Goal: Task Accomplishment & Management: Manage account settings

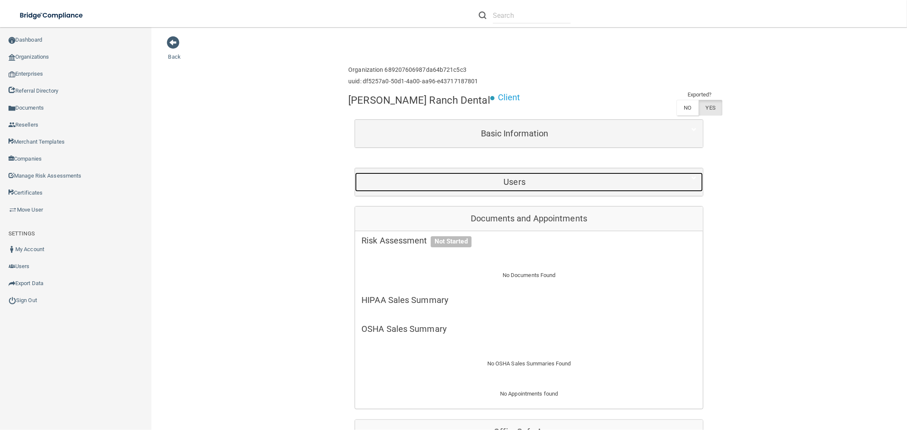
click at [523, 183] on h5 "Users" at bounding box center [515, 181] width 306 height 9
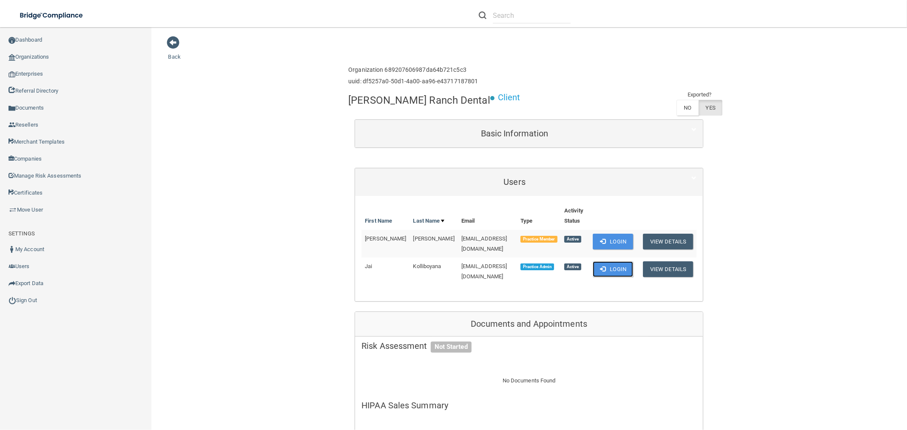
click at [618, 265] on button "Login" at bounding box center [613, 270] width 40 height 16
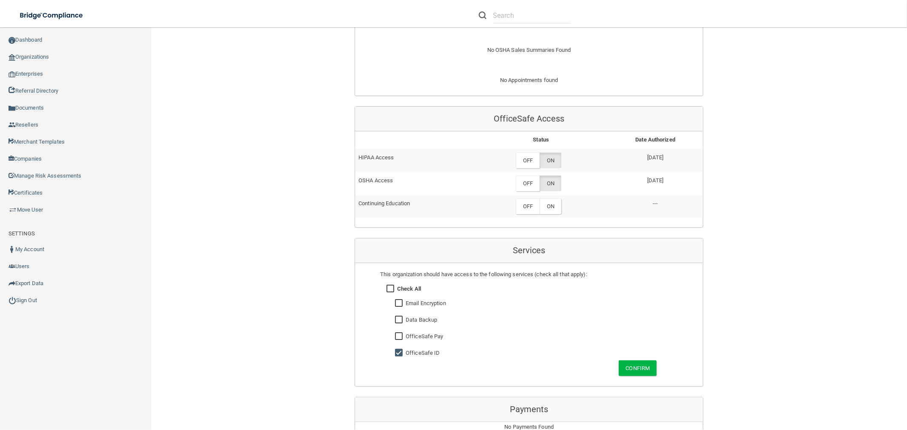
scroll to position [425, 0]
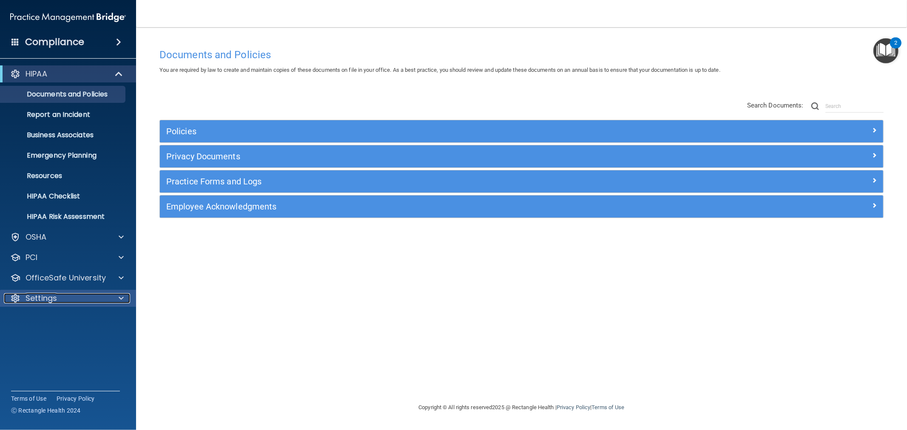
drag, startPoint x: 33, startPoint y: 301, endPoint x: 38, endPoint y: 302, distance: 5.8
click at [33, 301] on p "Settings" at bounding box center [41, 299] width 31 height 10
click at [45, 339] on p "My Users" at bounding box center [64, 339] width 116 height 9
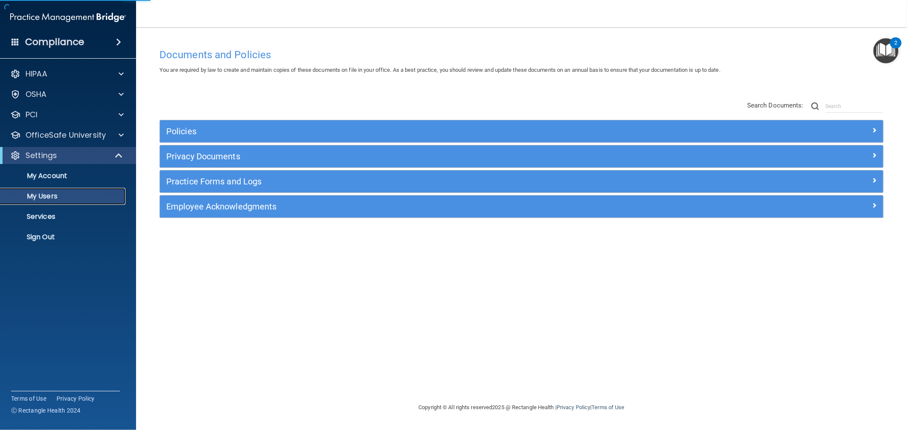
select select "20"
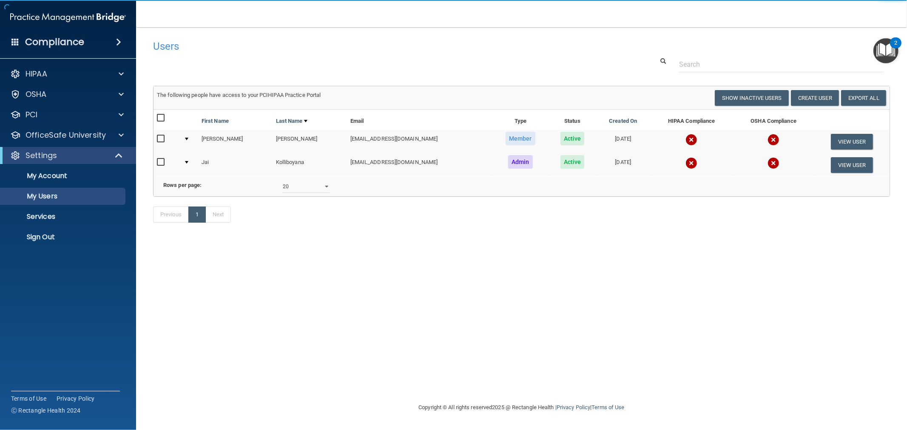
click at [158, 160] on input "checkbox" at bounding box center [162, 162] width 10 height 7
checkbox input "true"
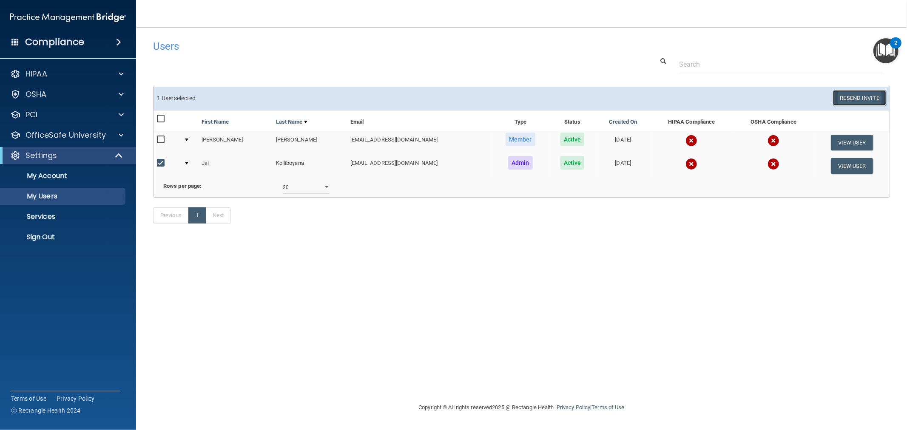
click at [848, 101] on button "Resend Invite" at bounding box center [859, 98] width 53 height 16
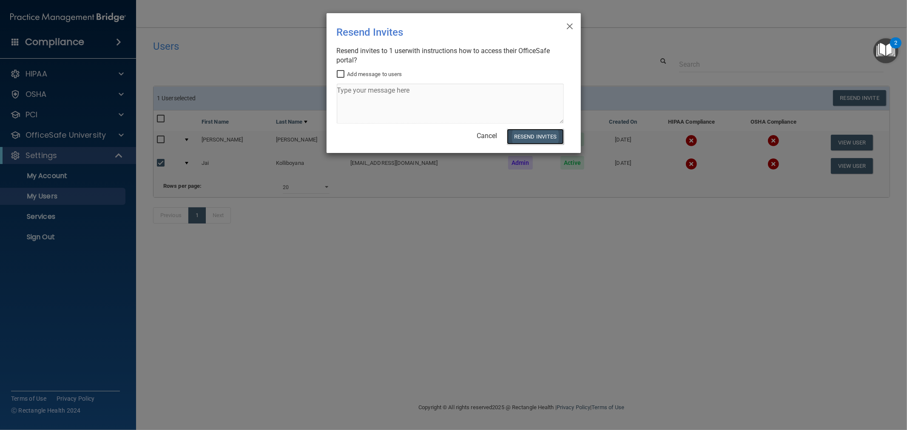
click at [550, 131] on button "Resend Invites" at bounding box center [535, 137] width 57 height 16
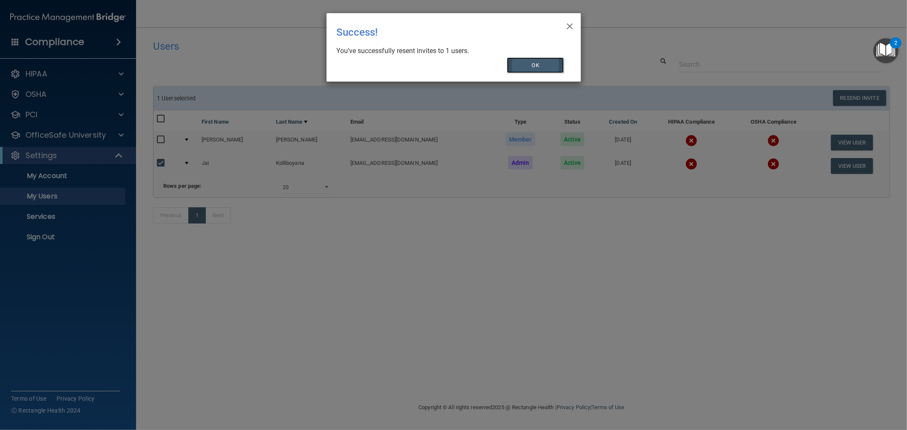
click at [519, 67] on button "OK" at bounding box center [535, 65] width 57 height 16
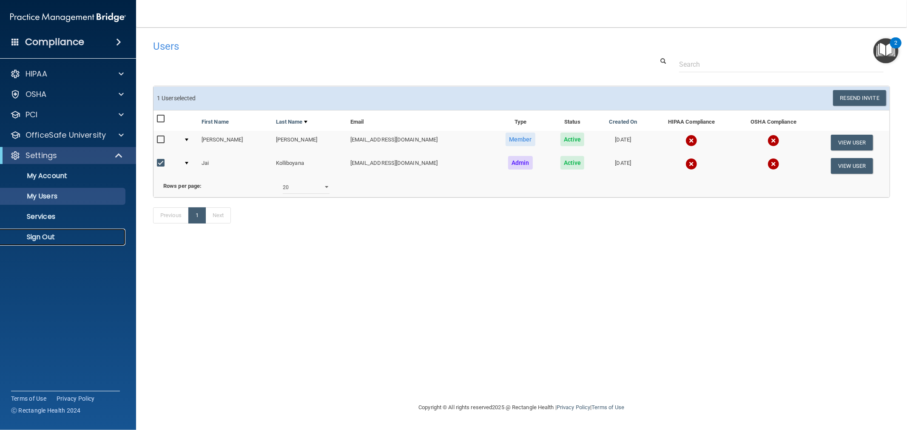
click at [43, 229] on link "Sign Out" at bounding box center [58, 237] width 134 height 17
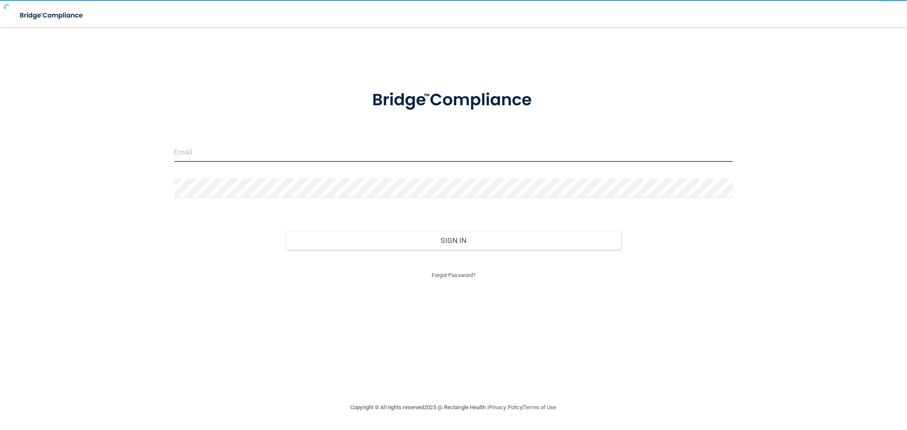
type input "mfennell@rectanglehealth.com"
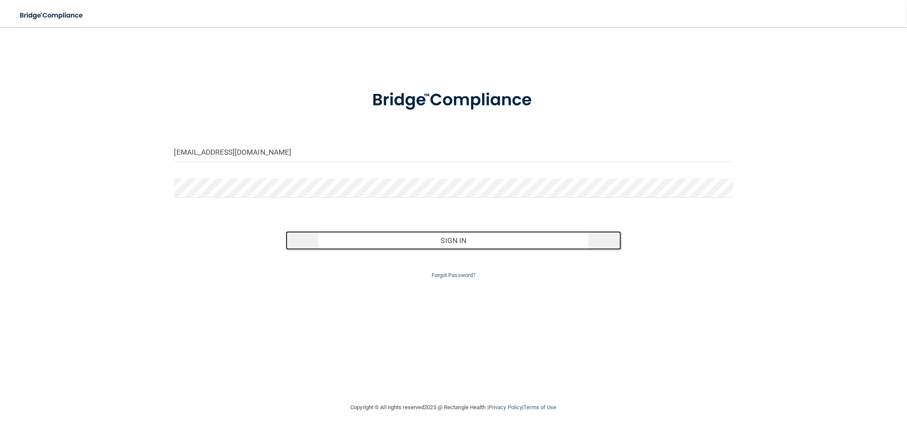
click at [413, 235] on button "Sign In" at bounding box center [453, 240] width 335 height 19
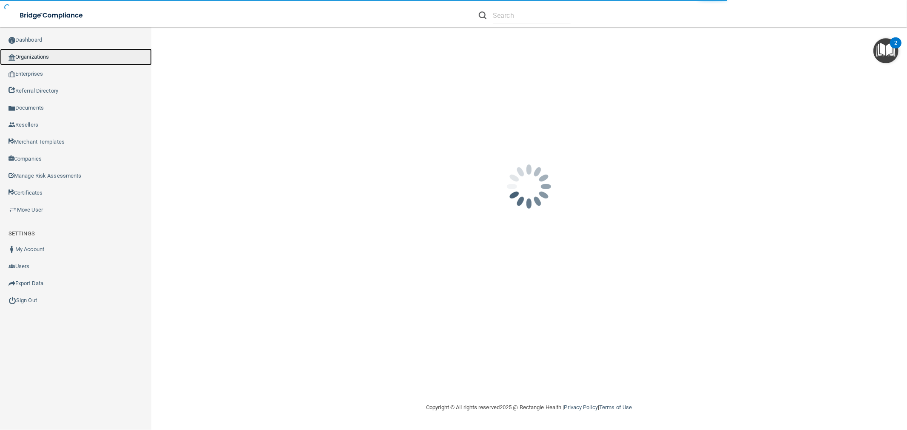
click at [51, 54] on link "Organizations" at bounding box center [76, 56] width 152 height 17
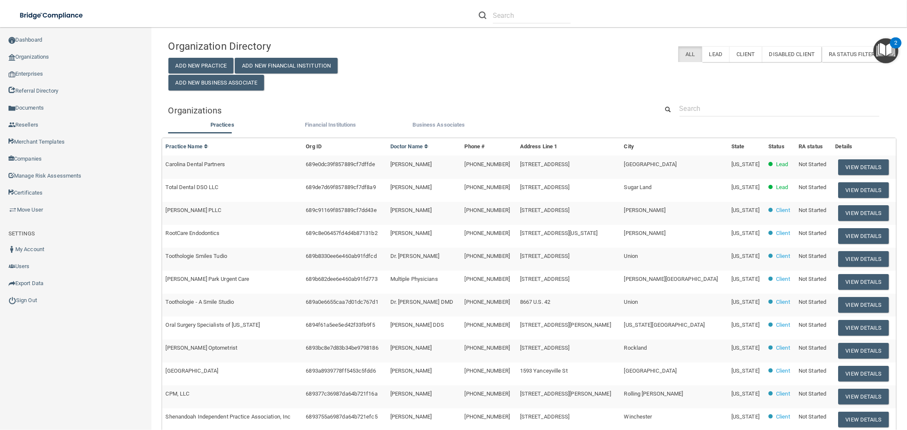
click at [732, 117] on div "Organizations" at bounding box center [529, 110] width 735 height 19
click at [727, 105] on input "text" at bounding box center [780, 109] width 200 height 16
type input "test -"
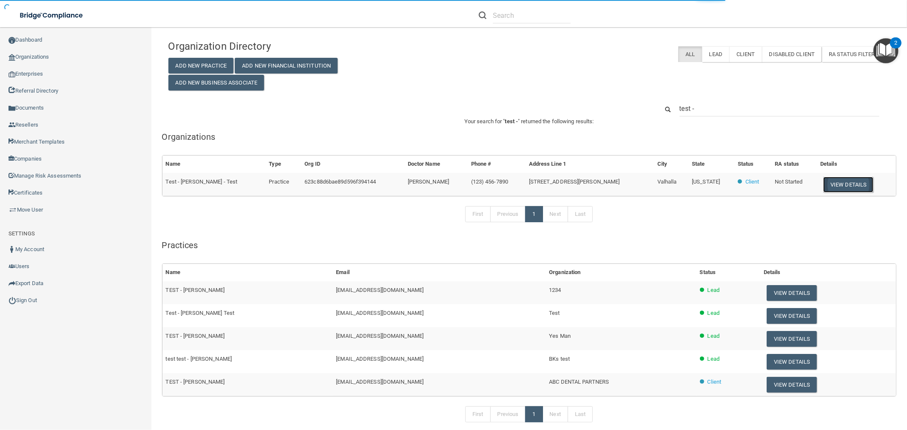
click at [829, 183] on button "View Details" at bounding box center [849, 185] width 50 height 16
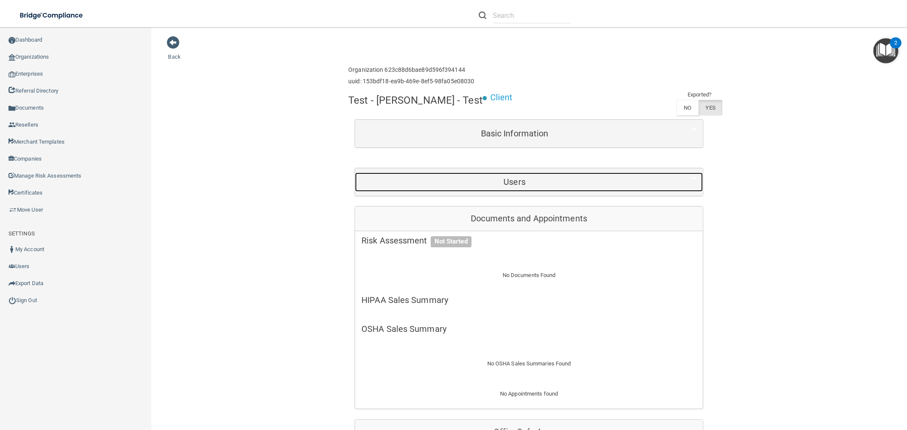
click at [527, 187] on h5 "Users" at bounding box center [515, 181] width 306 height 9
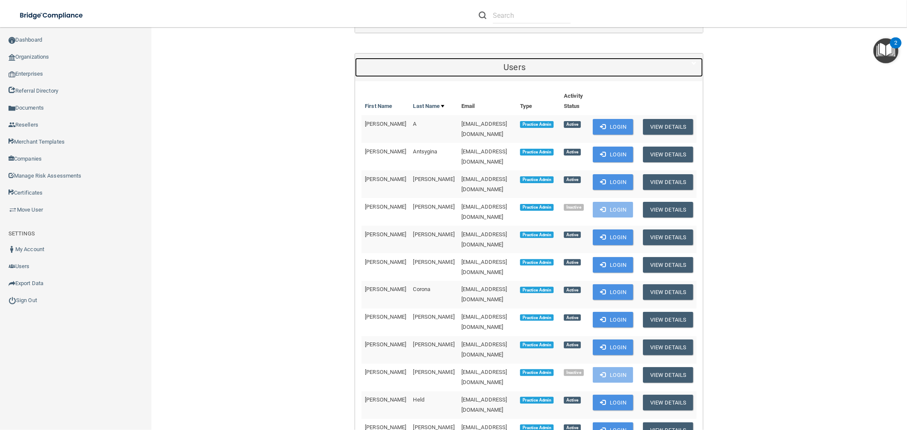
scroll to position [236, 0]
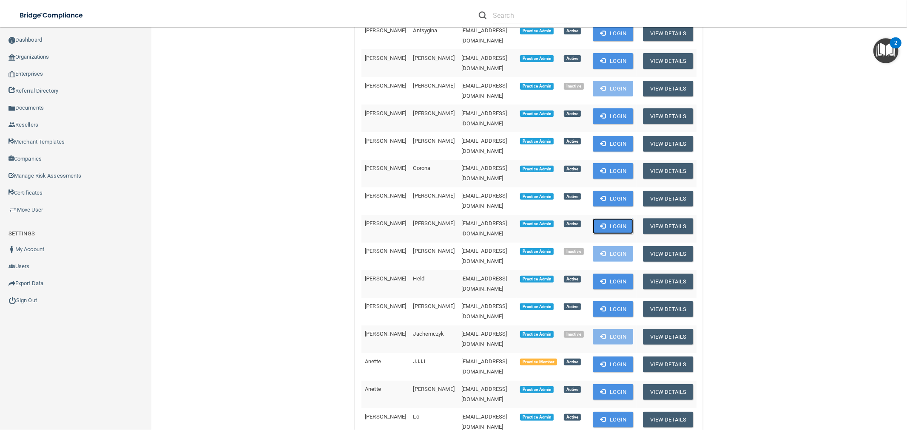
click at [597, 219] on button "Login" at bounding box center [613, 227] width 40 height 16
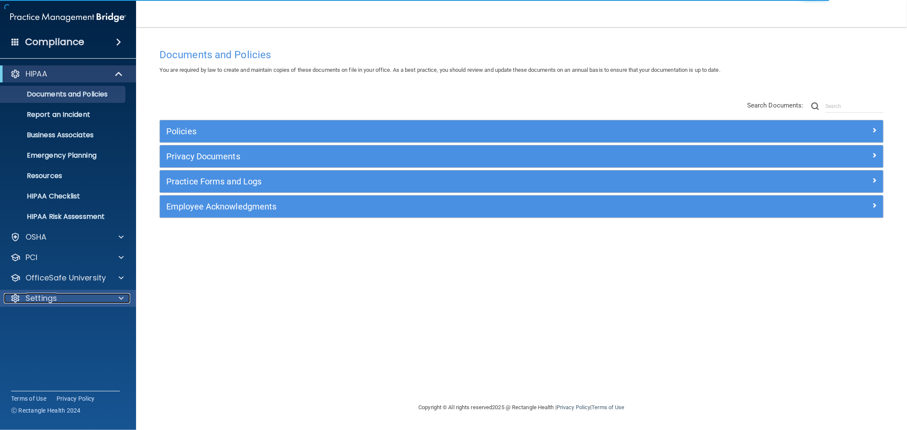
click at [56, 298] on p "Settings" at bounding box center [41, 299] width 31 height 10
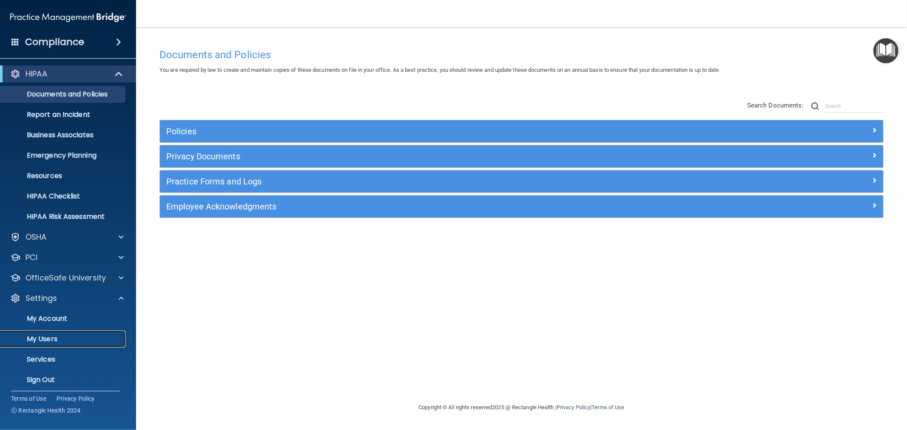
click at [45, 336] on p "My Users" at bounding box center [64, 339] width 116 height 9
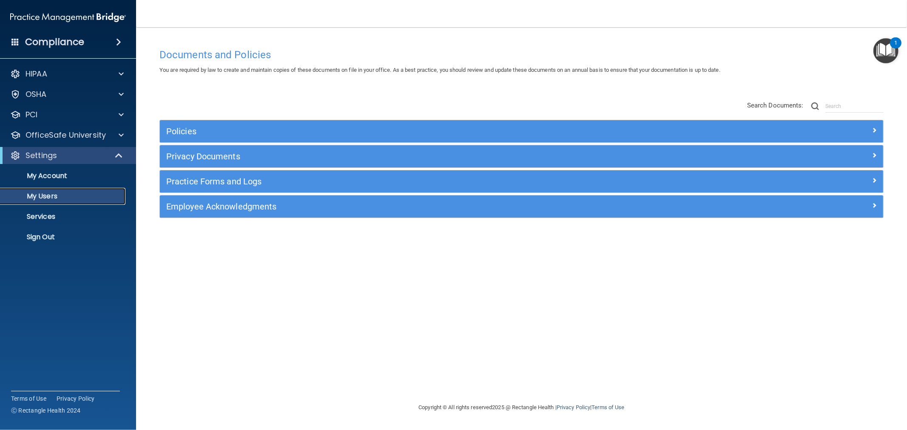
select select "20"
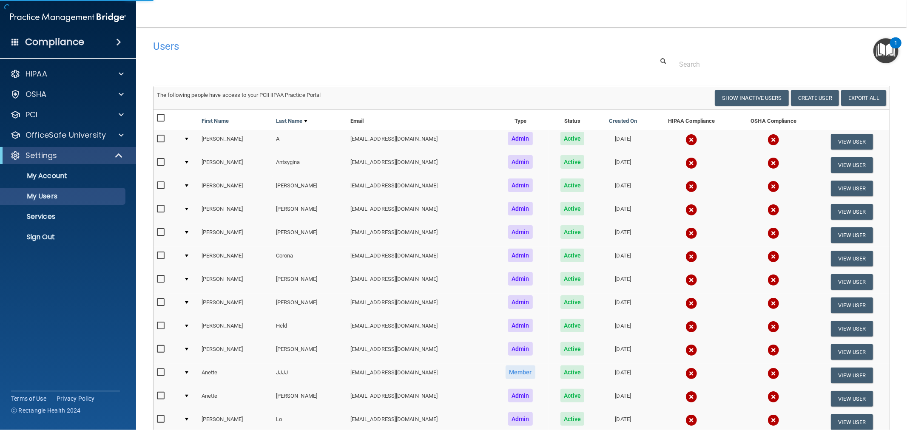
click at [163, 299] on input "checkbox" at bounding box center [162, 302] width 10 height 7
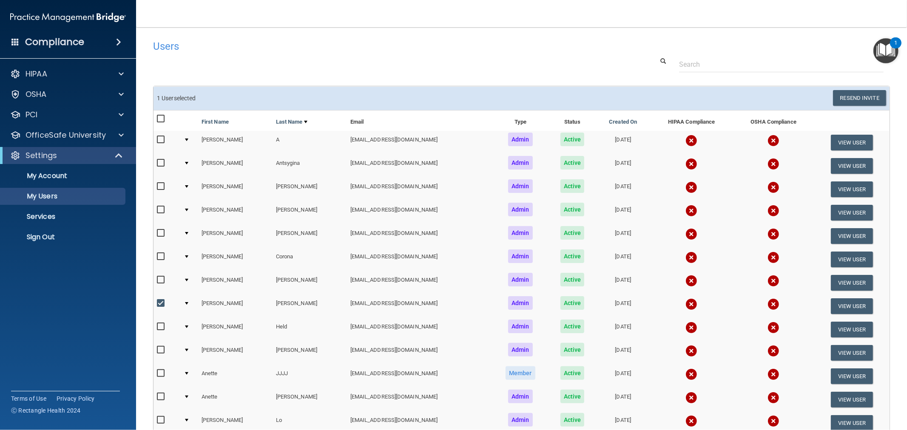
click at [157, 300] on input "checkbox" at bounding box center [162, 303] width 10 height 7
checkbox input "false"
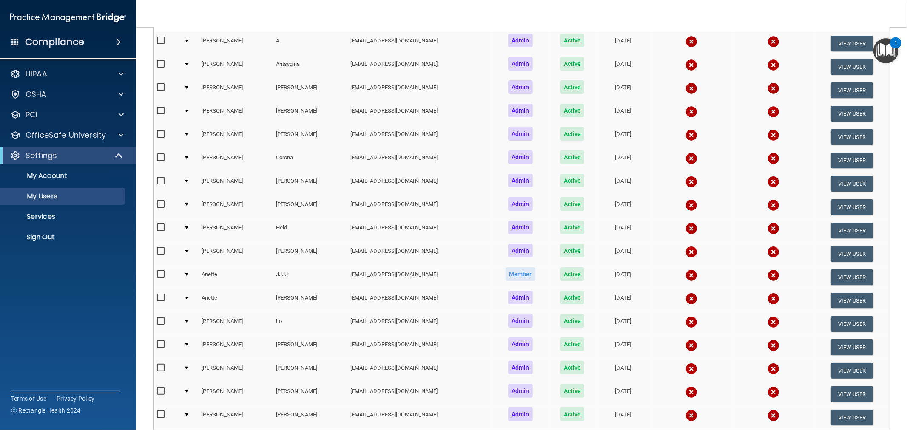
scroll to position [57, 0]
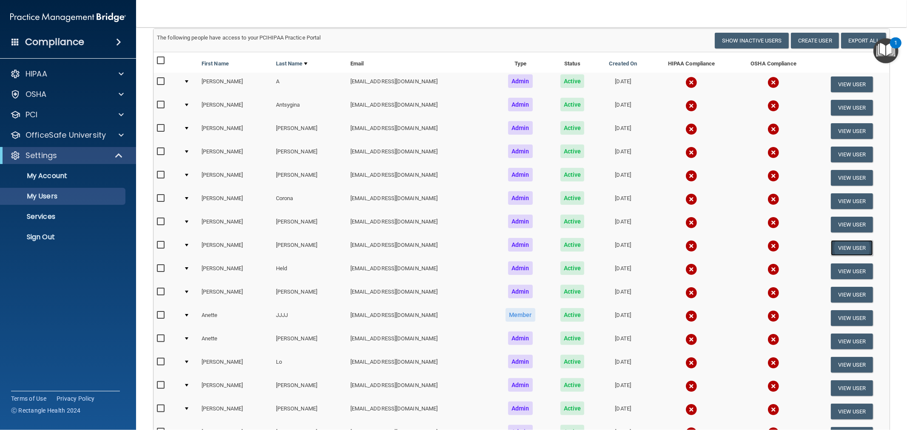
click at [839, 240] on button "View User" at bounding box center [852, 248] width 42 height 16
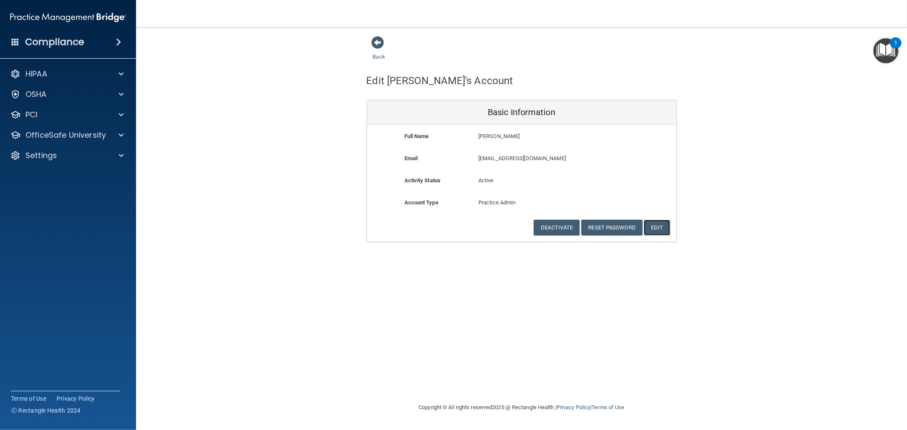
click at [656, 228] on button "Edit" at bounding box center [657, 228] width 26 height 16
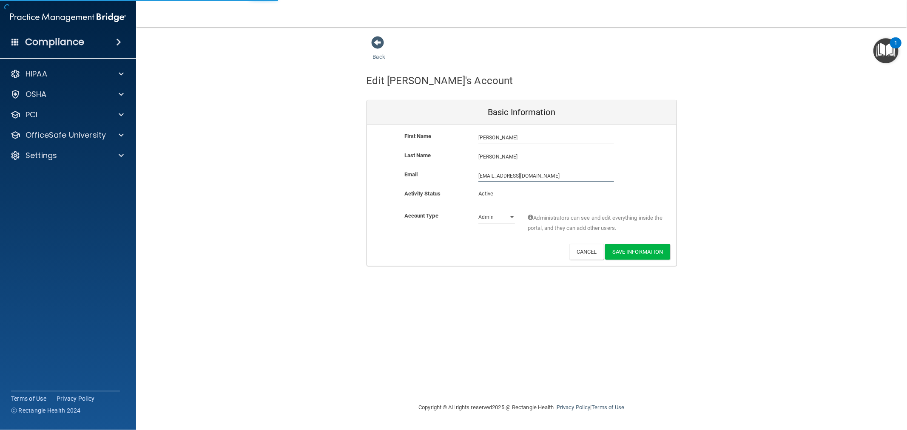
drag, startPoint x: 552, startPoint y: 175, endPoint x: 540, endPoint y: 179, distance: 12.4
click at [540, 179] on input "mfennell@rectanglehealth.net" at bounding box center [547, 176] width 136 height 13
type input "mfenn6@gmail.com"
click at [647, 249] on button "Save Information" at bounding box center [637, 252] width 65 height 16
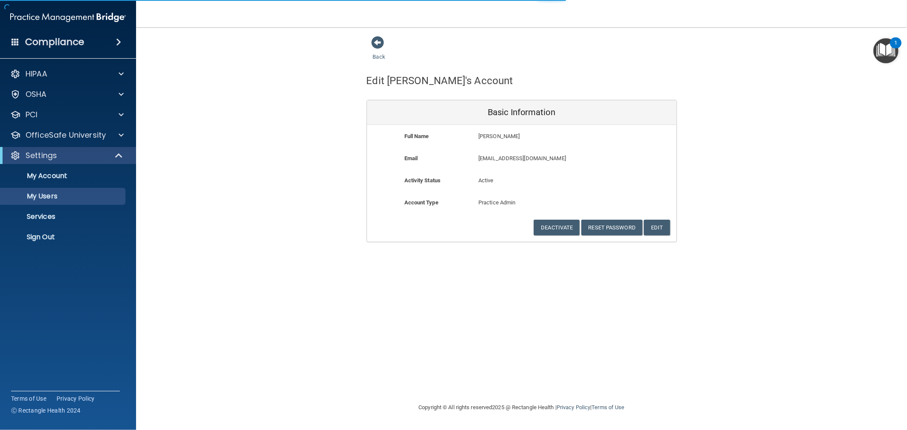
select select "20"
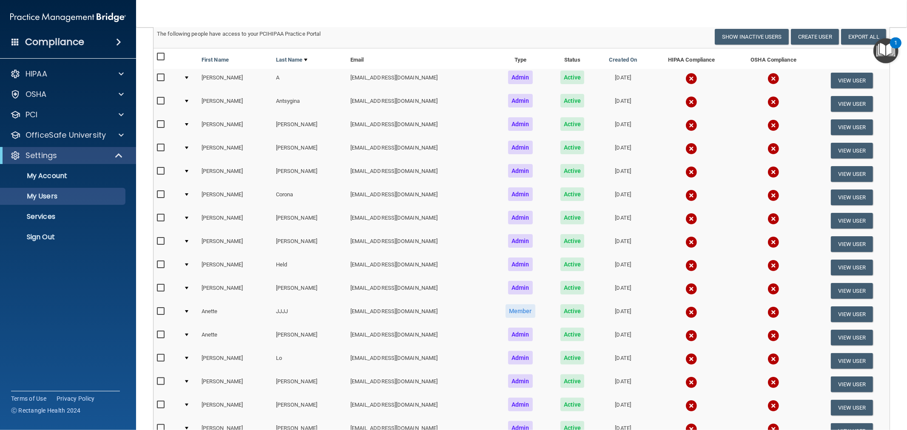
scroll to position [94, 0]
click at [162, 239] on input "checkbox" at bounding box center [162, 241] width 10 height 7
checkbox input "true"
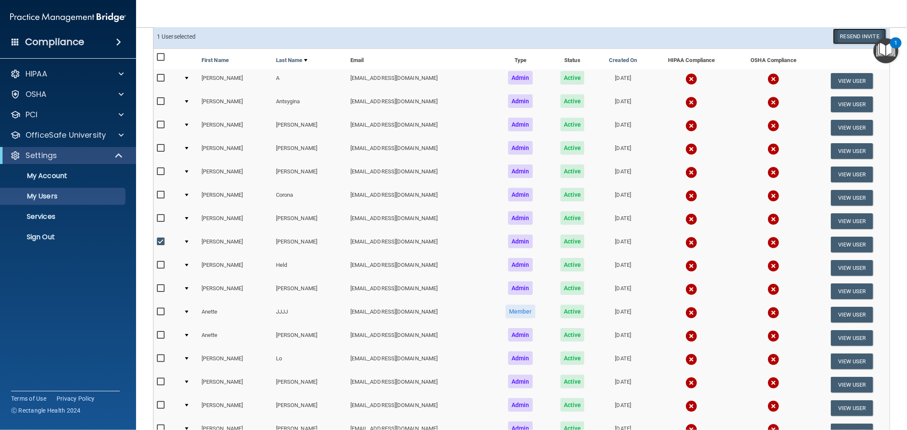
click at [833, 35] on button "Resend Invite" at bounding box center [859, 36] width 53 height 16
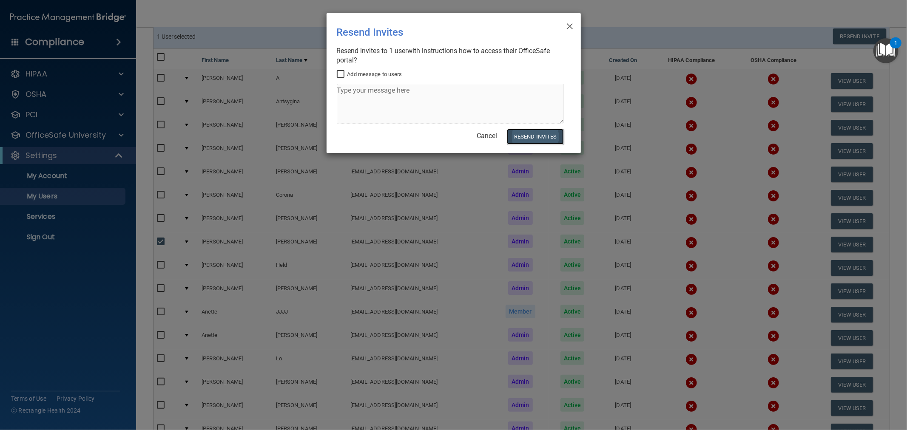
click at [541, 139] on button "Resend Invites" at bounding box center [535, 137] width 57 height 16
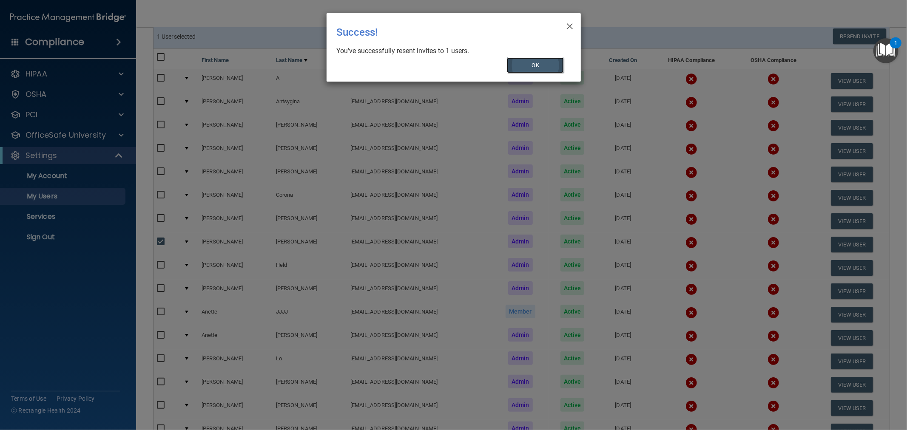
click at [542, 67] on button "OK" at bounding box center [535, 65] width 57 height 16
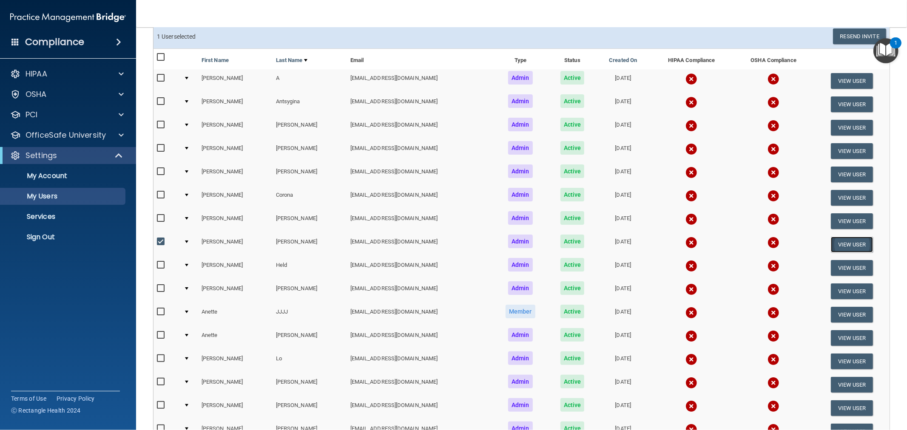
click at [832, 237] on button "View User" at bounding box center [852, 245] width 42 height 16
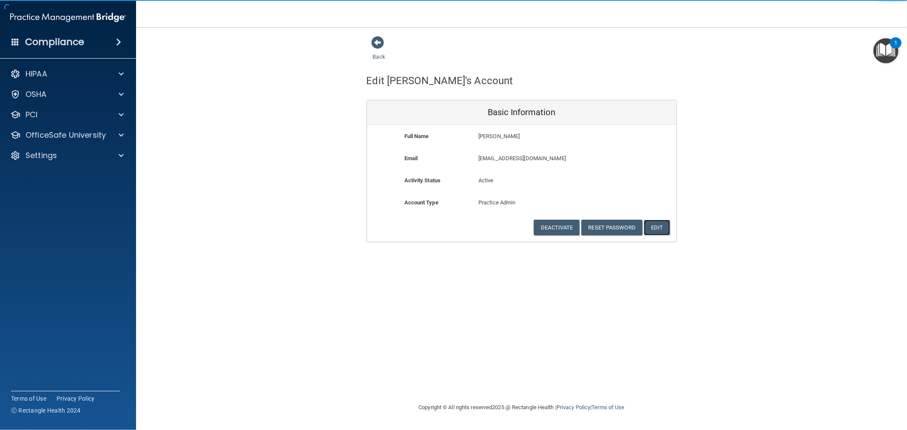
click at [664, 229] on button "Edit" at bounding box center [657, 228] width 26 height 16
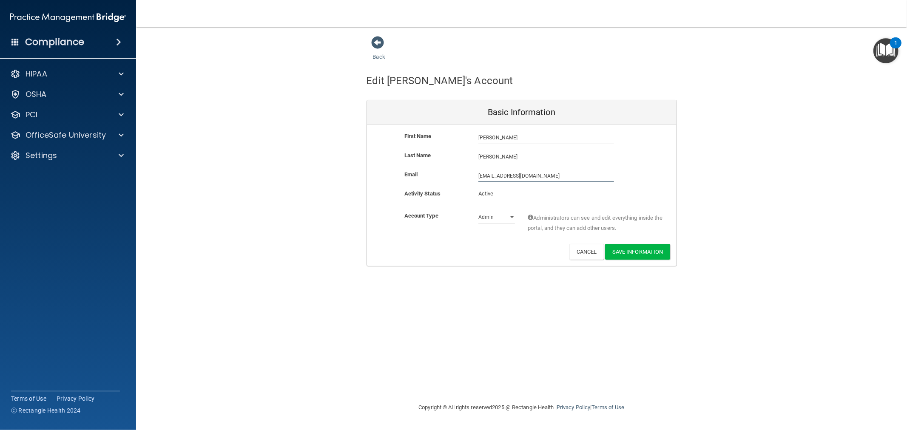
drag, startPoint x: 546, startPoint y: 176, endPoint x: 494, endPoint y: 179, distance: 52.0
click at [494, 179] on input "mfenn6@gmail.com" at bounding box center [547, 176] width 136 height 13
type input "mfennell@rectanglehealth.net"
click at [645, 251] on button "Save Information" at bounding box center [637, 252] width 65 height 16
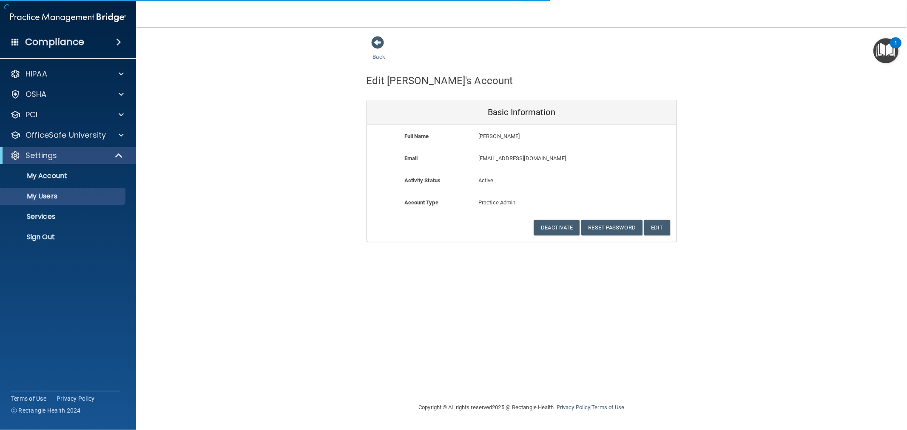
select select "20"
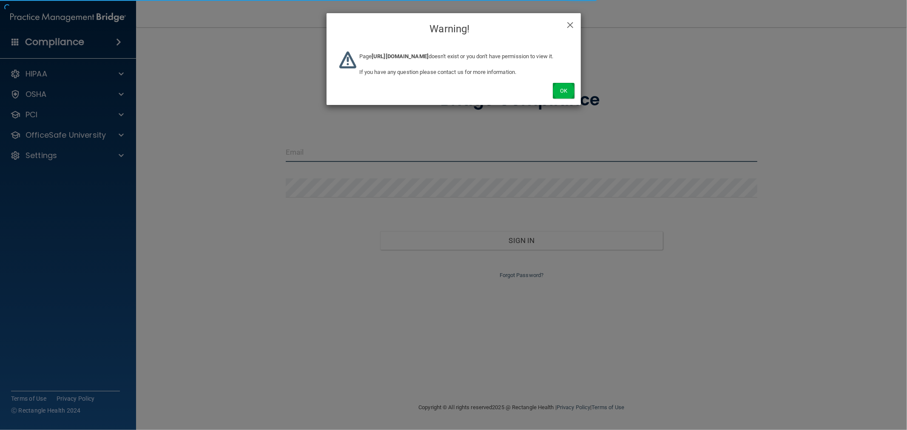
type input "mfennell@rectanglehealth.com"
click at [568, 99] on button "Ok" at bounding box center [563, 91] width 21 height 16
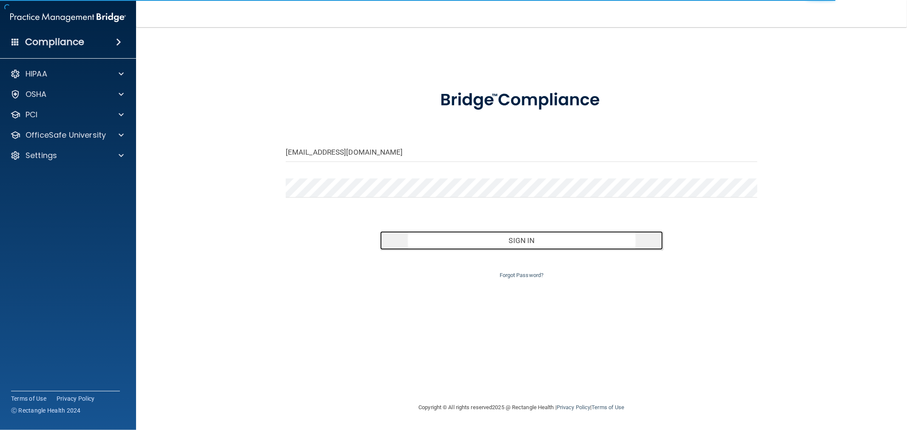
click at [495, 232] on button "Sign In" at bounding box center [521, 240] width 283 height 19
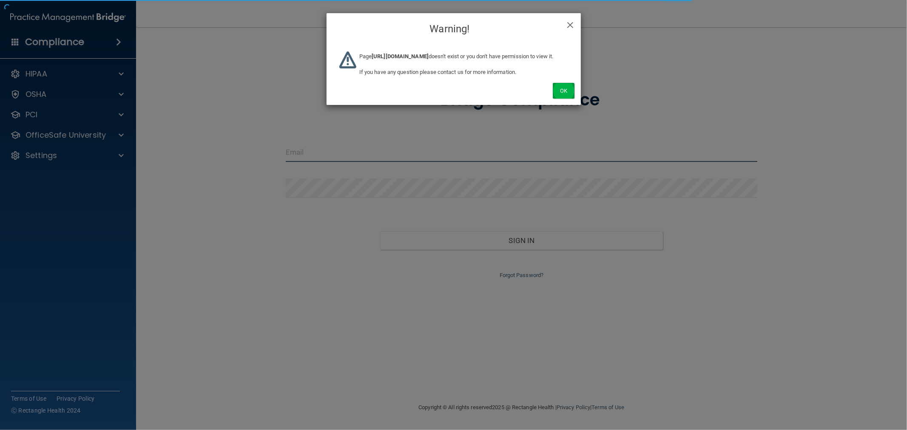
type input "[EMAIL_ADDRESS][DOMAIN_NAME]"
click at [567, 95] on button "Ok" at bounding box center [563, 91] width 21 height 16
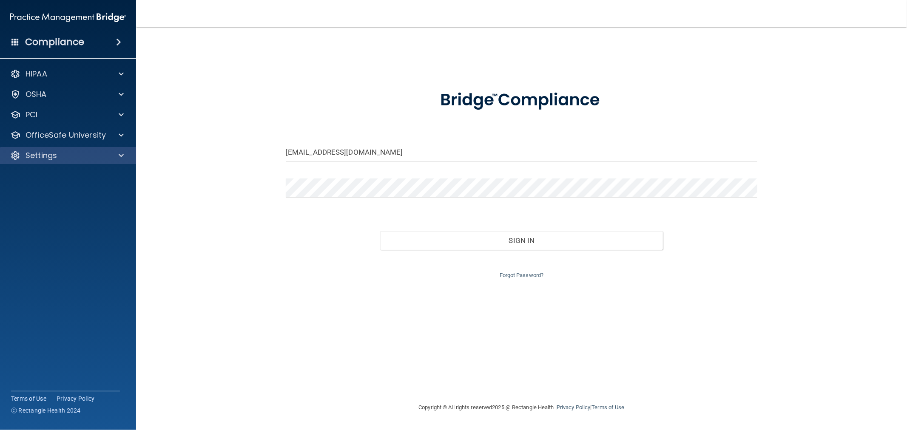
click at [51, 149] on div "Settings" at bounding box center [68, 155] width 137 height 17
click at [61, 169] on div "HIPAA Documents and Policies Report an Incident Business Associates Emergency P…" at bounding box center [68, 116] width 137 height 109
click at [91, 154] on div "Settings" at bounding box center [56, 156] width 105 height 10
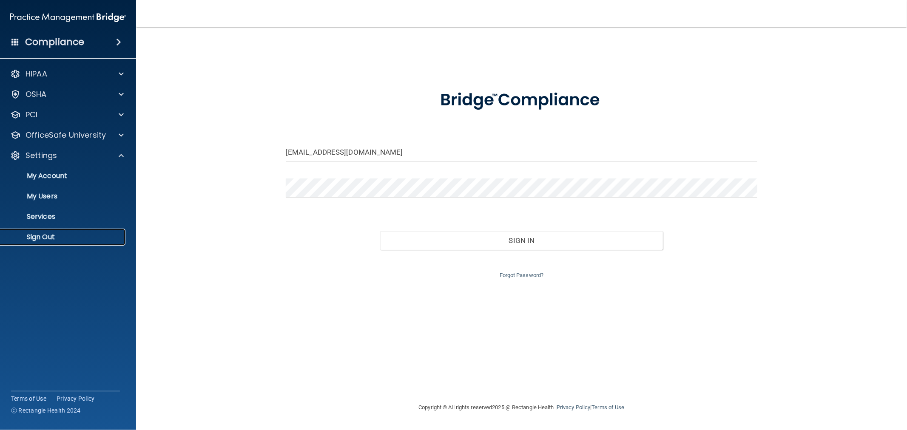
click at [52, 235] on p "Sign Out" at bounding box center [64, 237] width 116 height 9
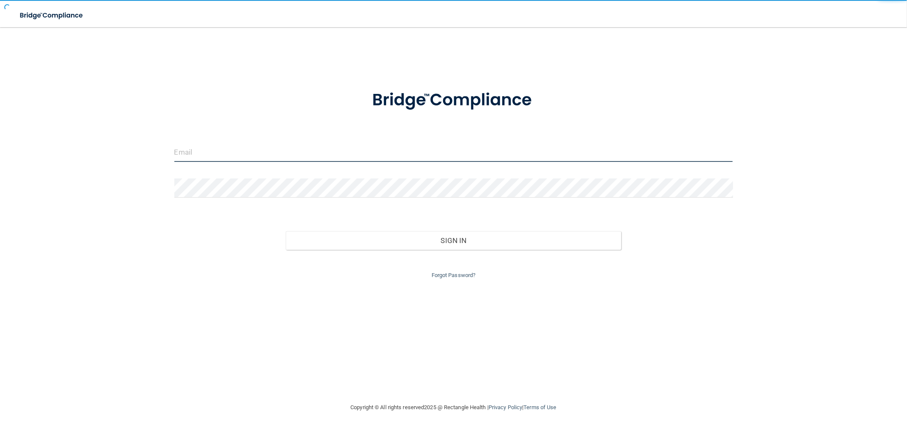
type input "mfennell@rectanglehealth.com"
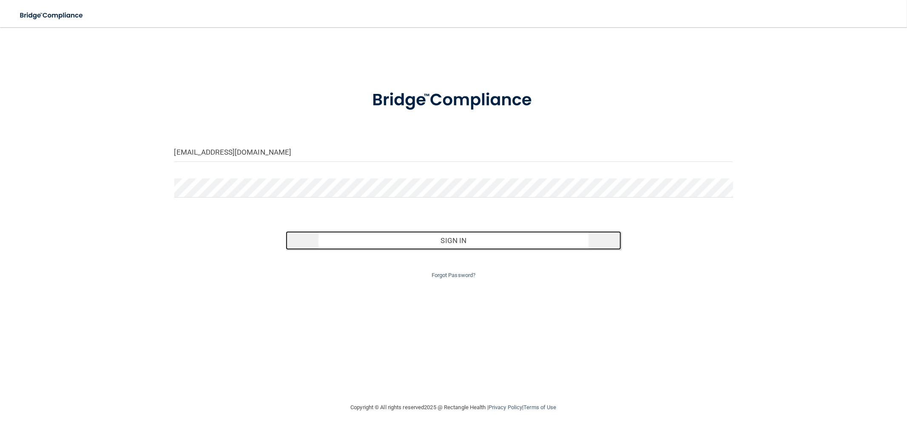
click at [458, 248] on button "Sign In" at bounding box center [453, 240] width 335 height 19
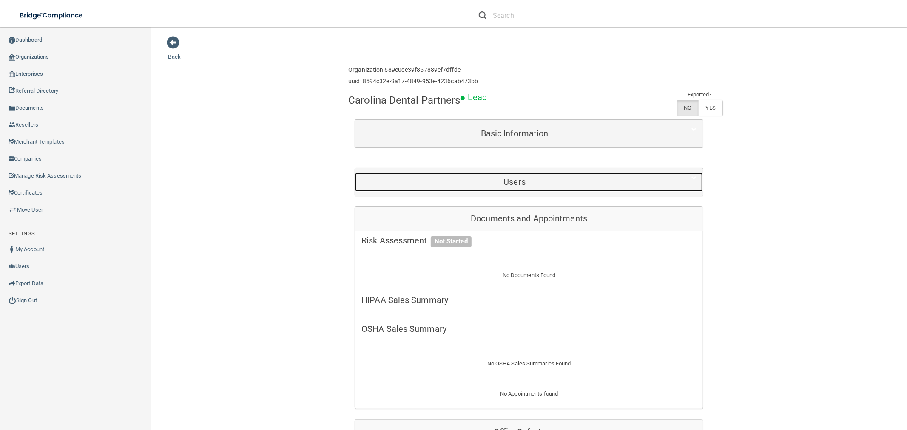
click at [552, 181] on h5 "Users" at bounding box center [515, 181] width 306 height 9
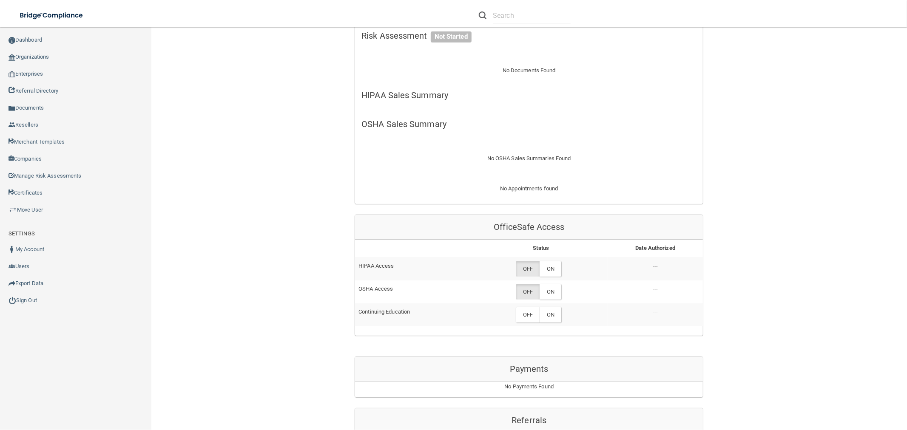
scroll to position [331, 0]
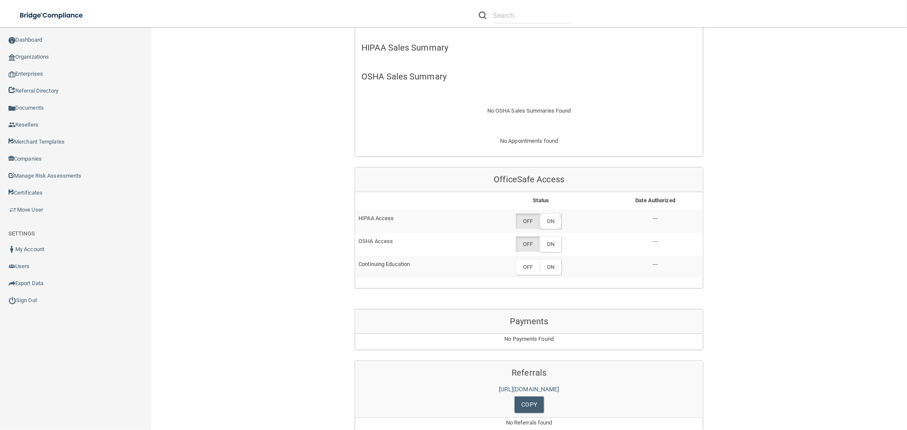
click at [549, 214] on label "ON" at bounding box center [551, 222] width 22 height 16
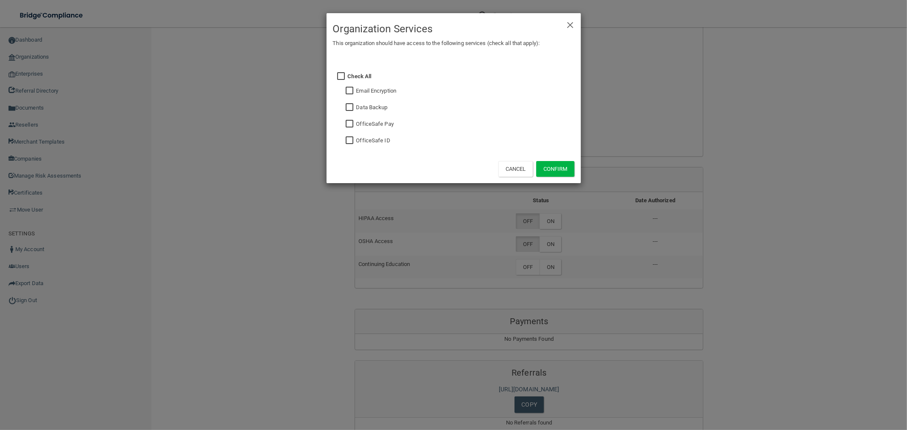
click at [371, 127] on label "OfficeSafe Pay" at bounding box center [374, 124] width 37 height 10
click at [373, 122] on label "OfficeSafe Pay" at bounding box center [374, 124] width 37 height 10
click at [352, 123] on input "checkbox" at bounding box center [351, 124] width 10 height 7
checkbox input "true"
click at [567, 171] on button "Confirm" at bounding box center [555, 169] width 38 height 16
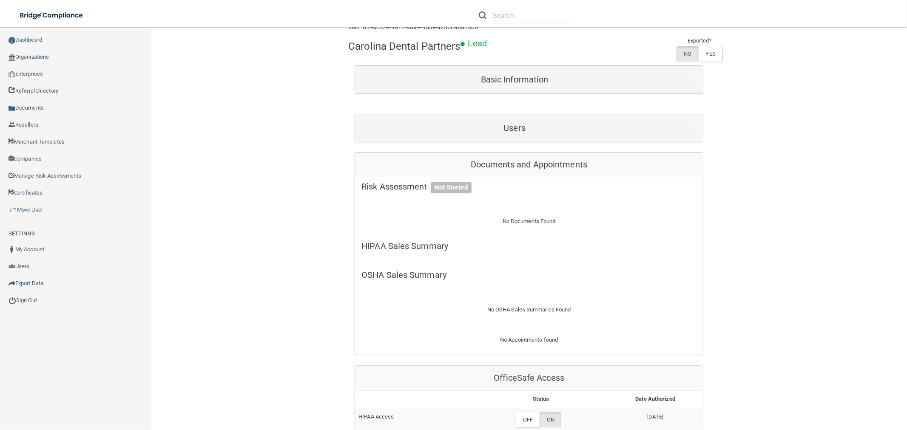
scroll to position [189, 0]
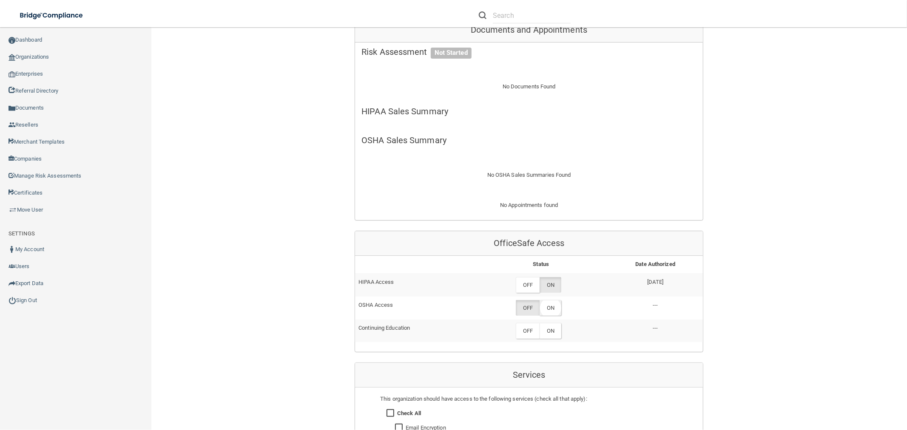
click at [546, 310] on label "ON" at bounding box center [551, 308] width 22 height 16
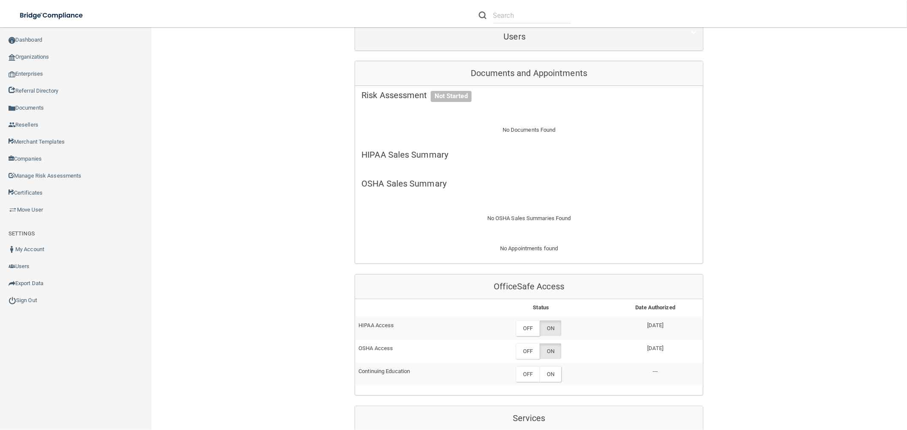
scroll to position [142, 0]
